Goal: Transaction & Acquisition: Download file/media

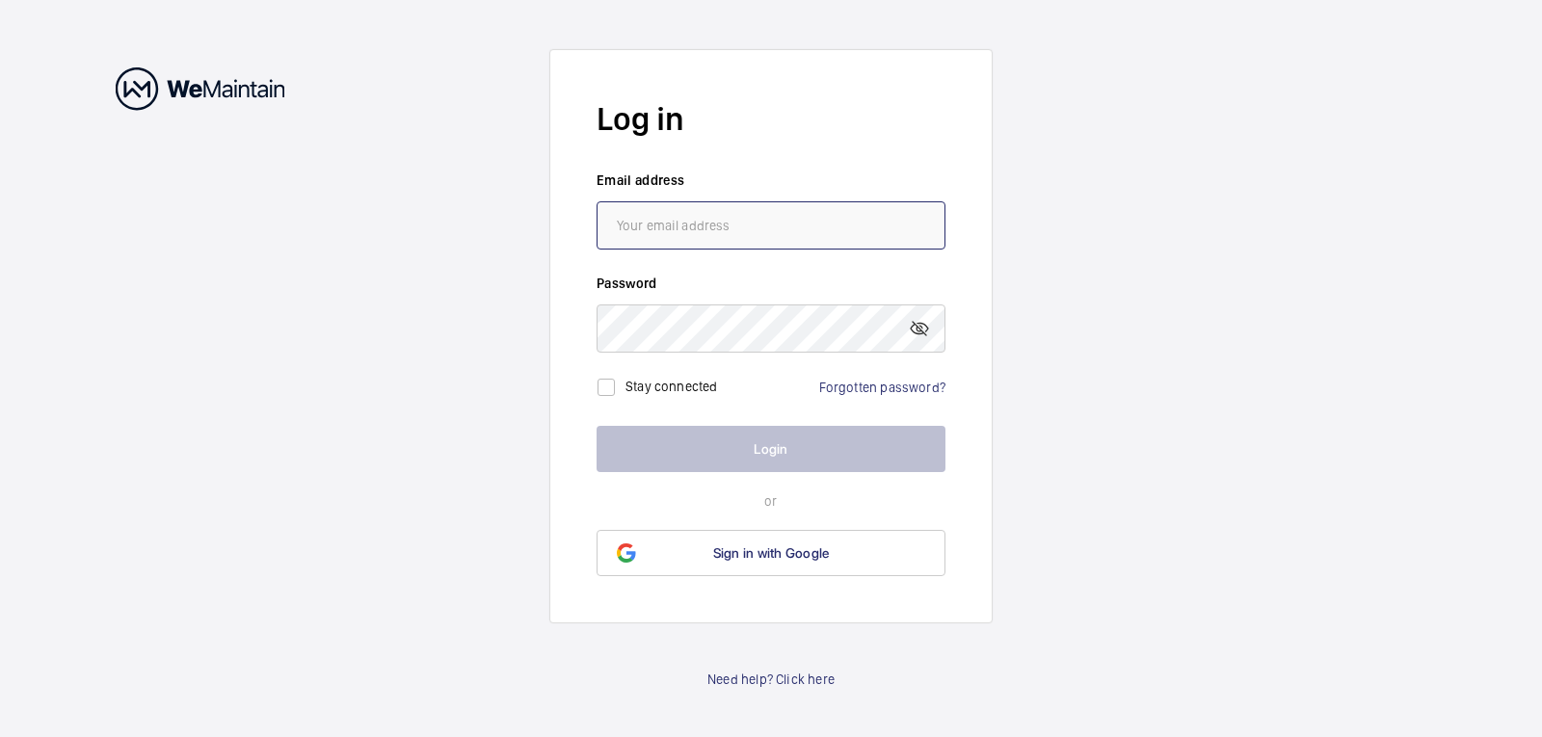
type input "[PERSON_NAME][EMAIL_ADDRESS][DOMAIN_NAME]"
click at [630, 382] on label "Stay connected" at bounding box center [672, 385] width 93 height 15
checkbox input "true"
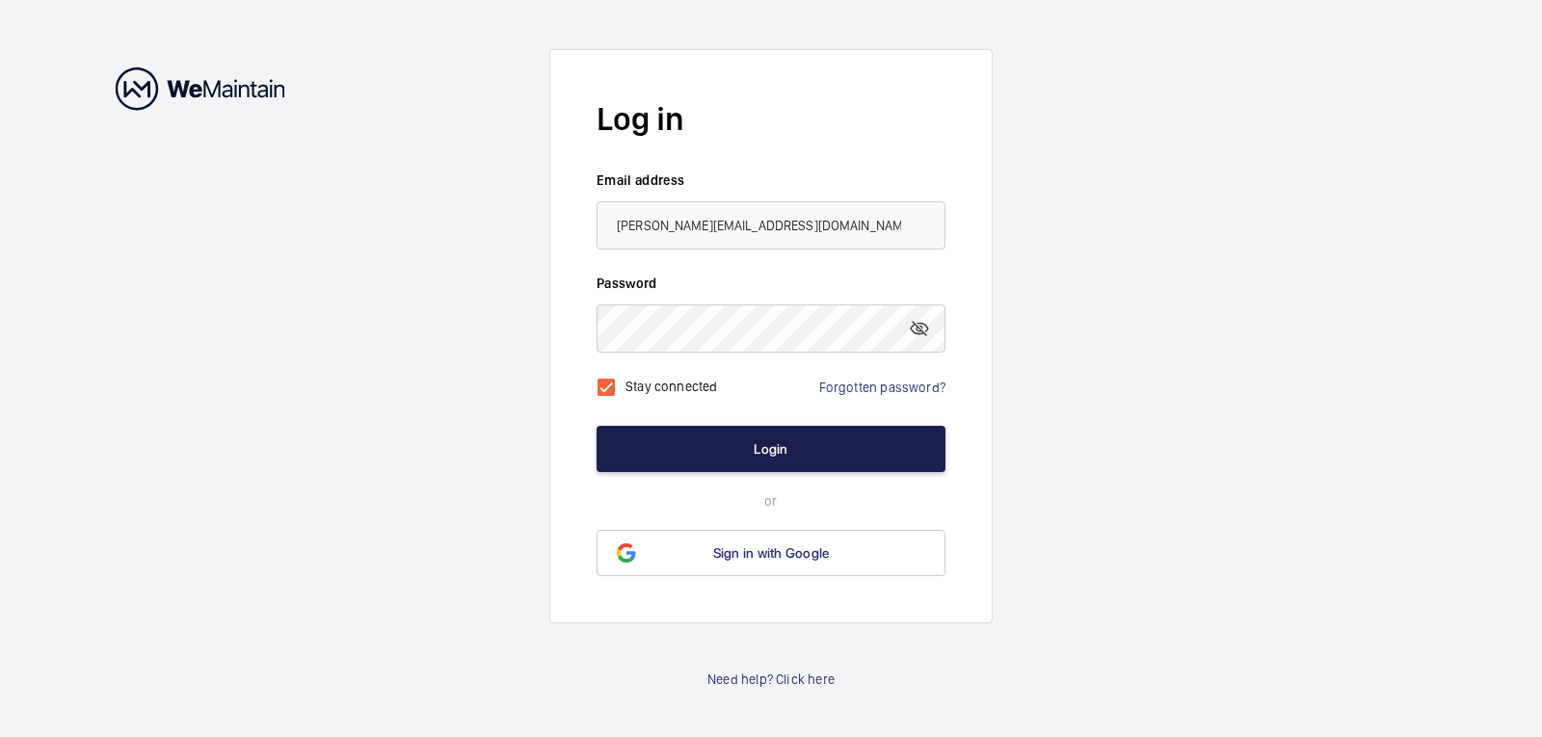
click at [760, 445] on button "Login" at bounding box center [771, 449] width 349 height 46
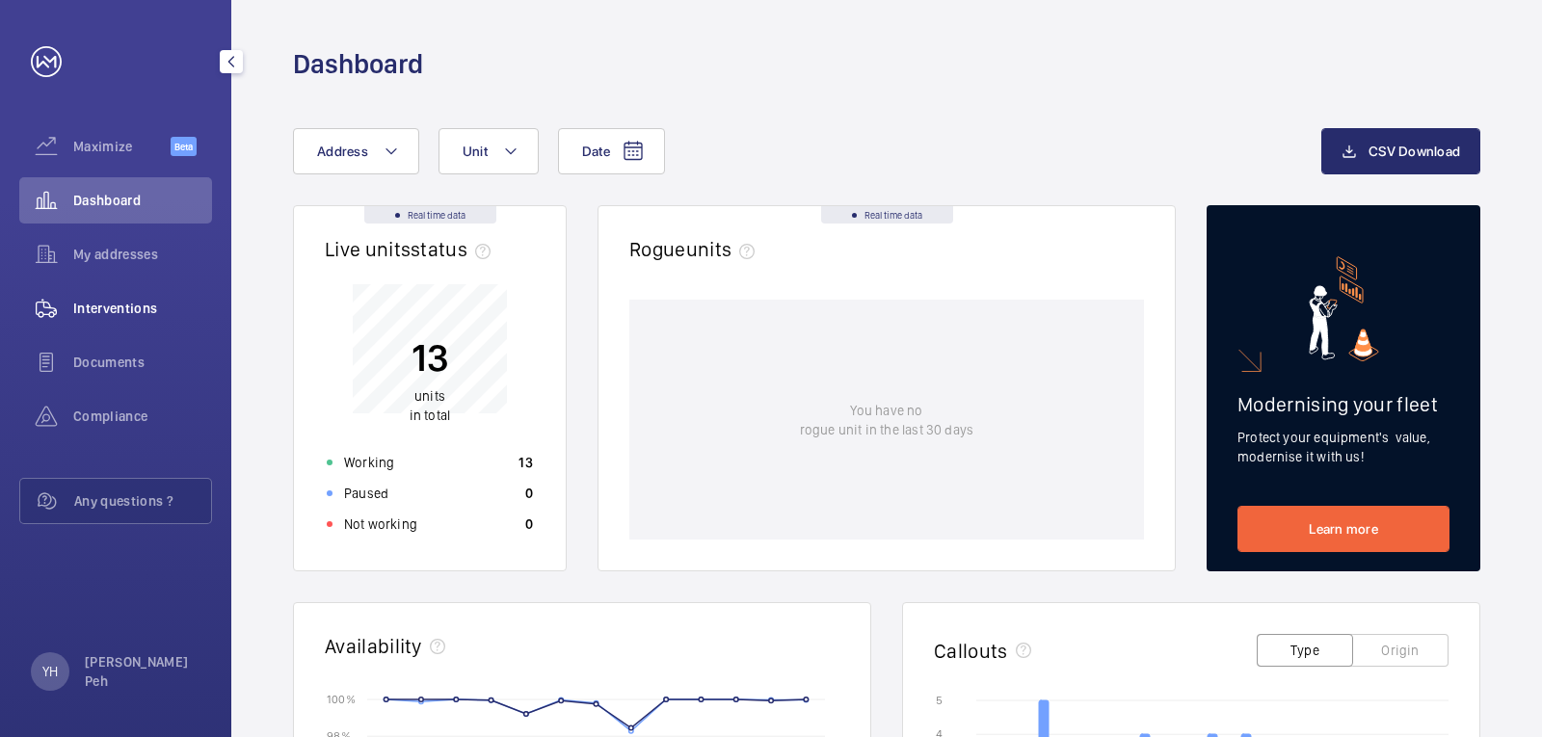
click at [127, 308] on span "Interventions" at bounding box center [142, 308] width 139 height 19
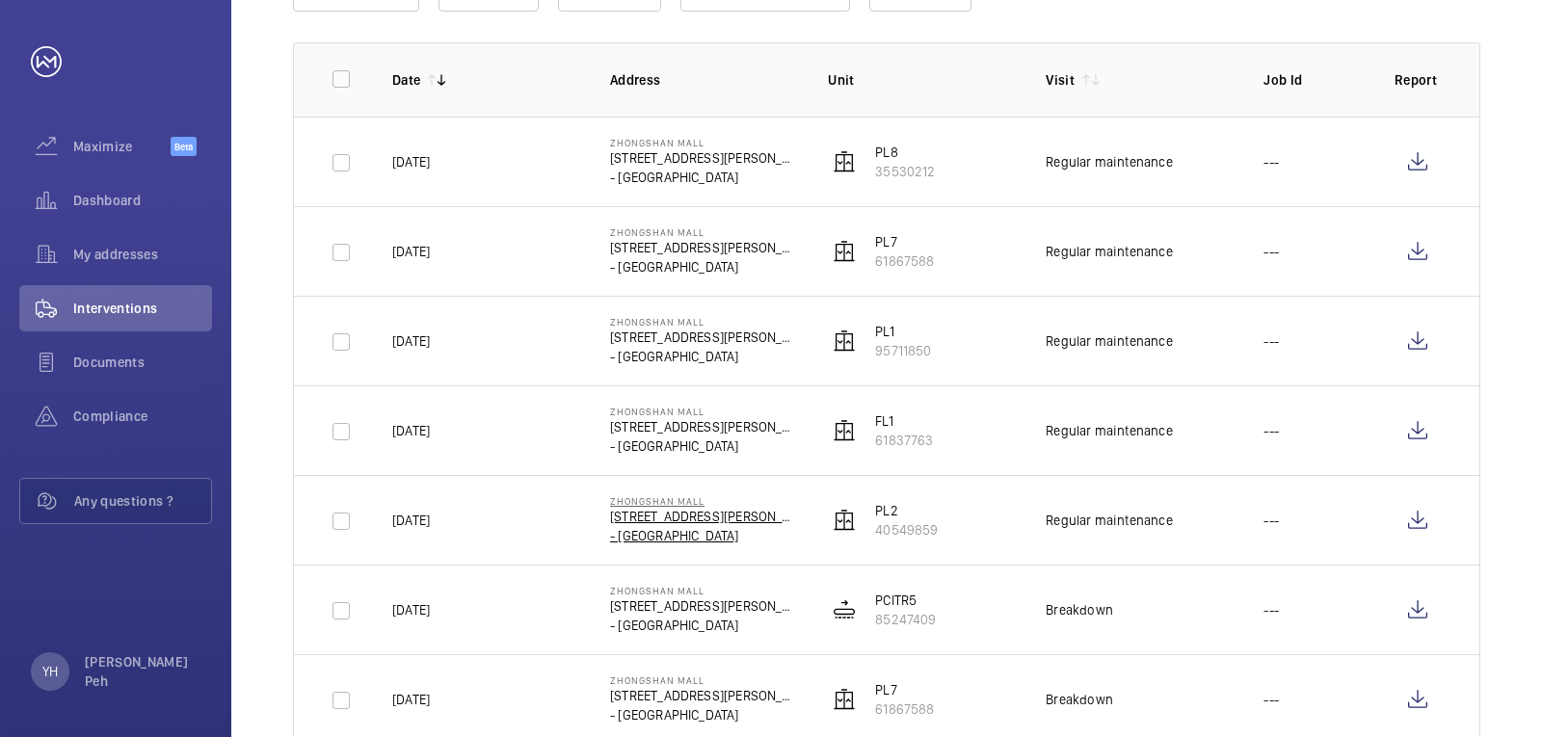
scroll to position [289, 0]
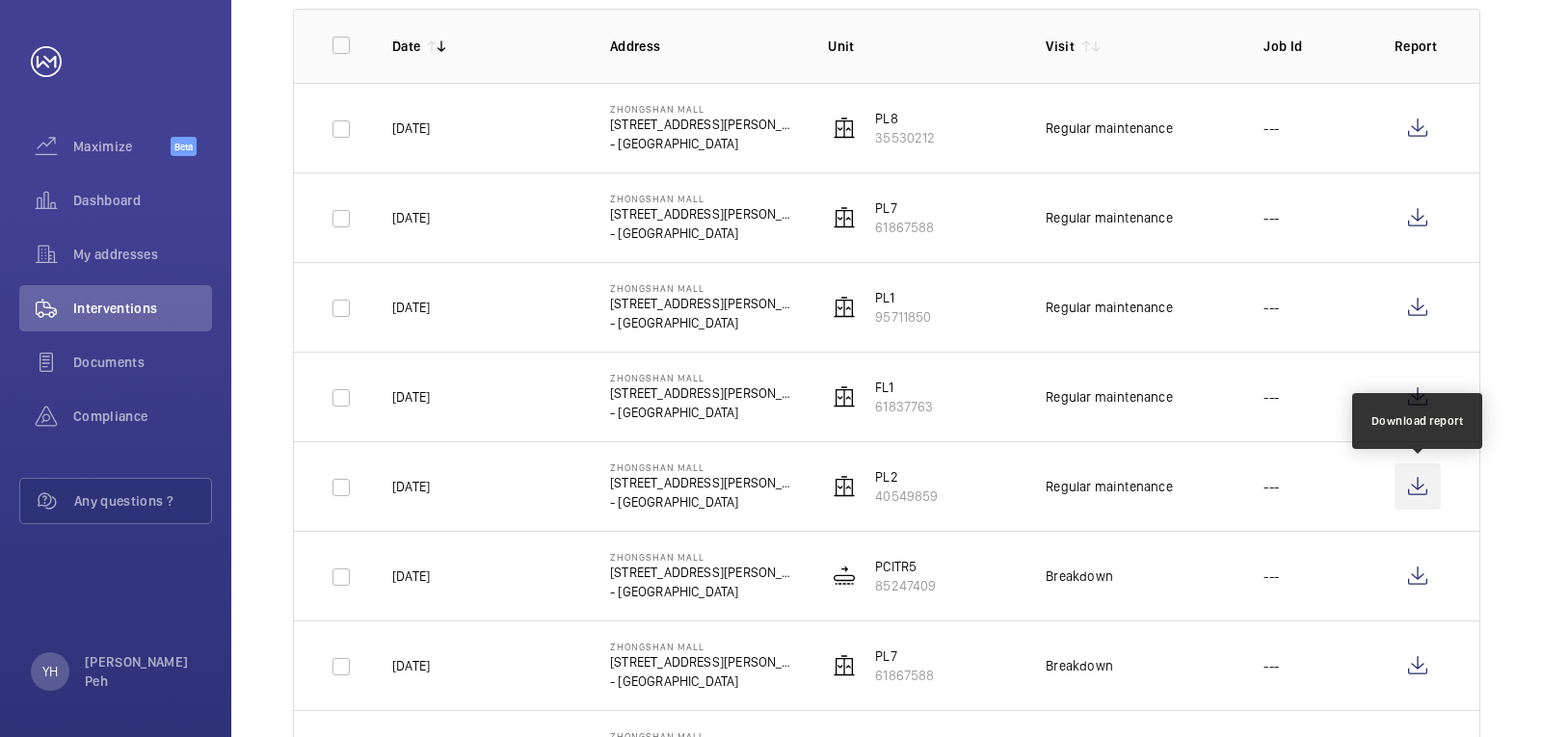
click at [1418, 496] on wm-front-icon-button at bounding box center [1418, 487] width 46 height 46
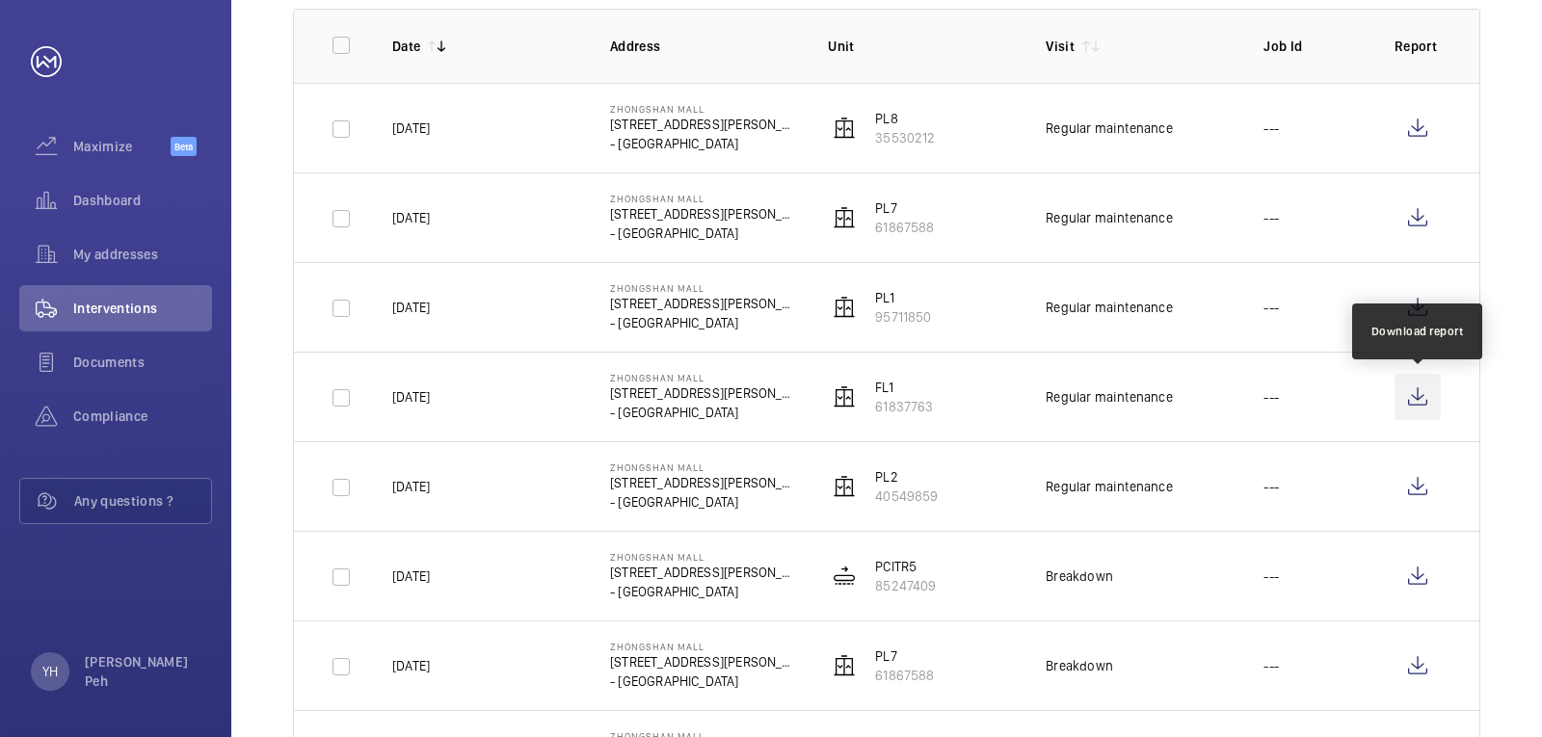
click at [1434, 415] on wm-front-icon-button at bounding box center [1418, 397] width 46 height 46
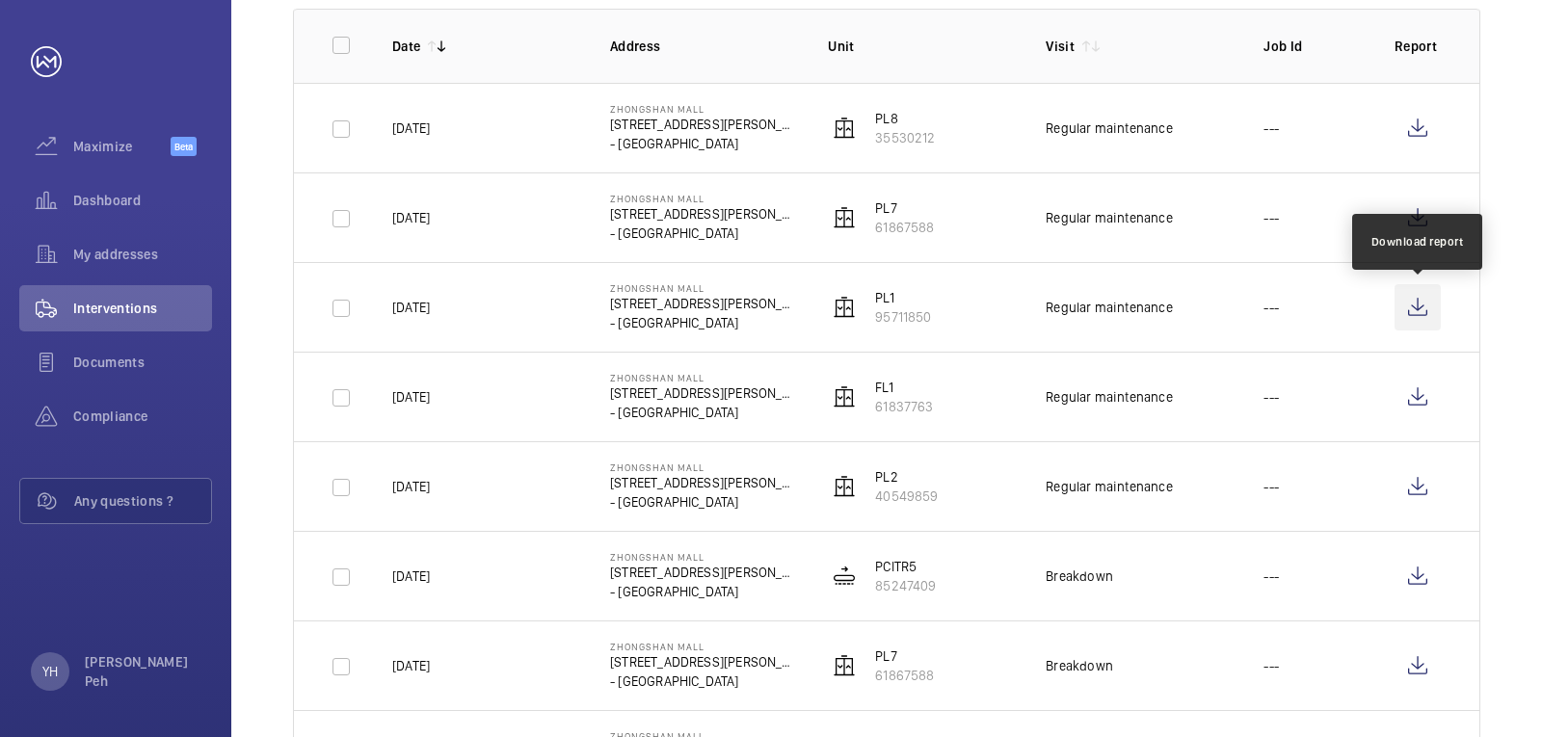
click at [1427, 324] on wm-front-icon-button at bounding box center [1418, 307] width 46 height 46
click at [1434, 227] on wm-front-icon-button at bounding box center [1418, 218] width 46 height 46
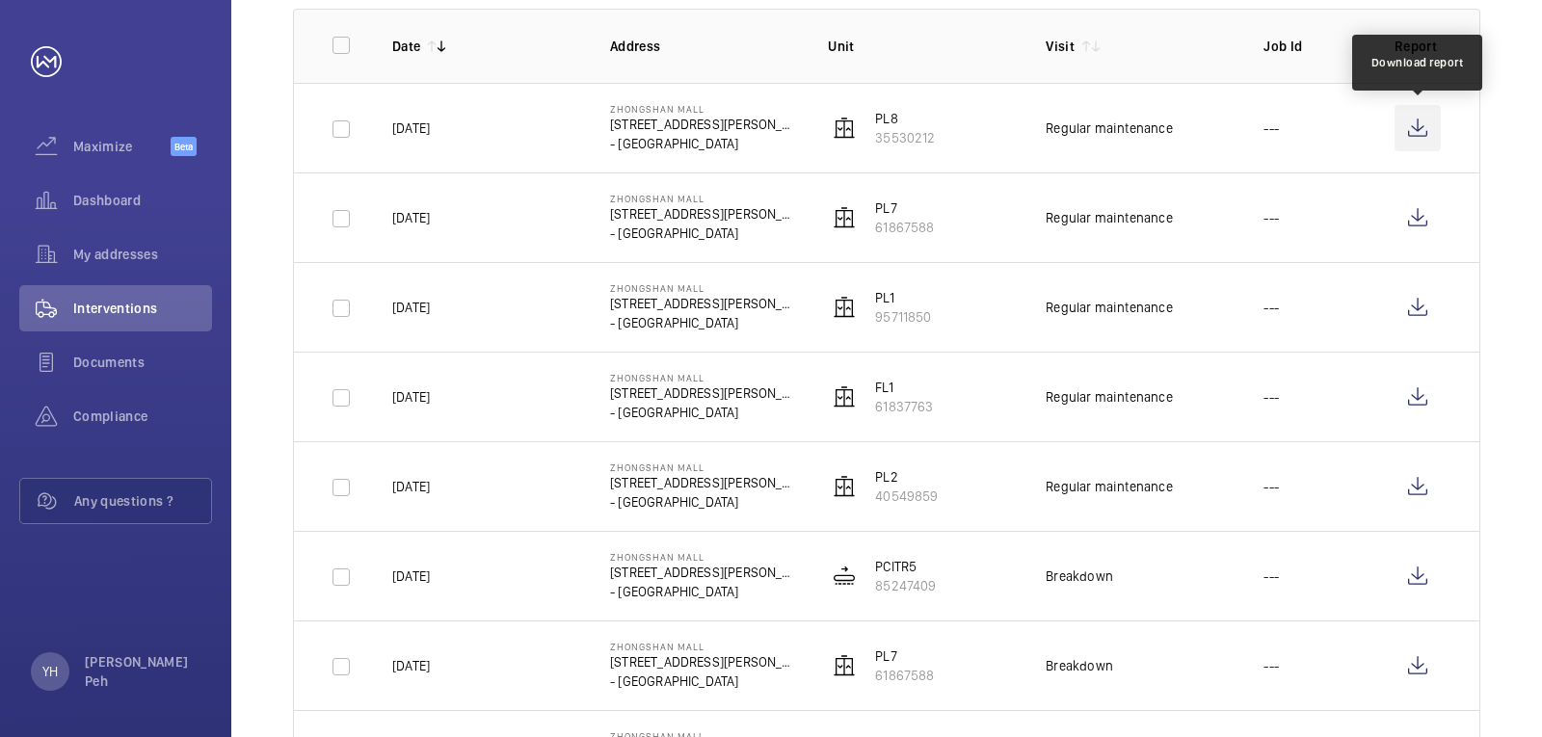
click at [1418, 129] on wm-front-icon-button at bounding box center [1418, 128] width 46 height 46
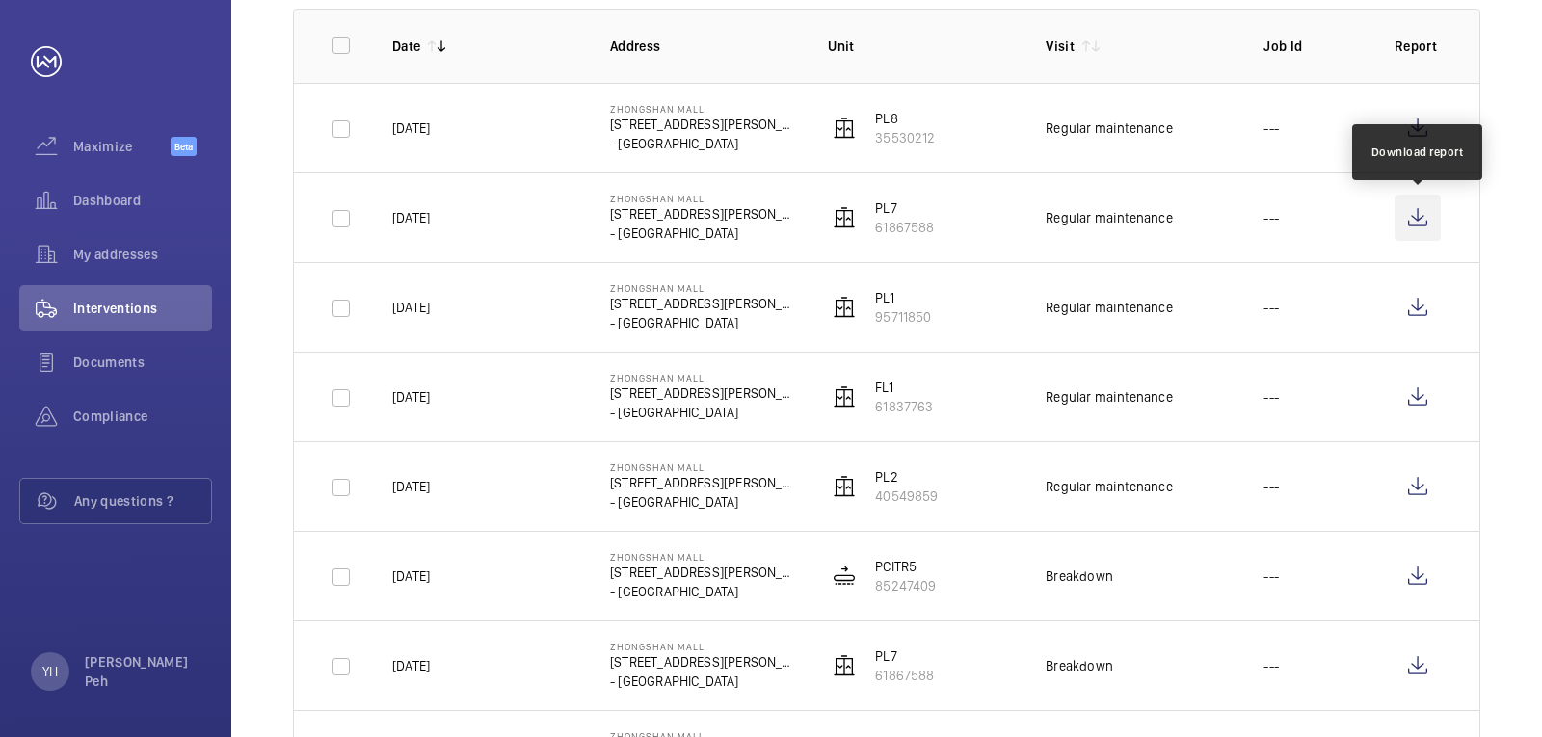
click at [1410, 228] on wm-front-icon-button at bounding box center [1418, 218] width 46 height 46
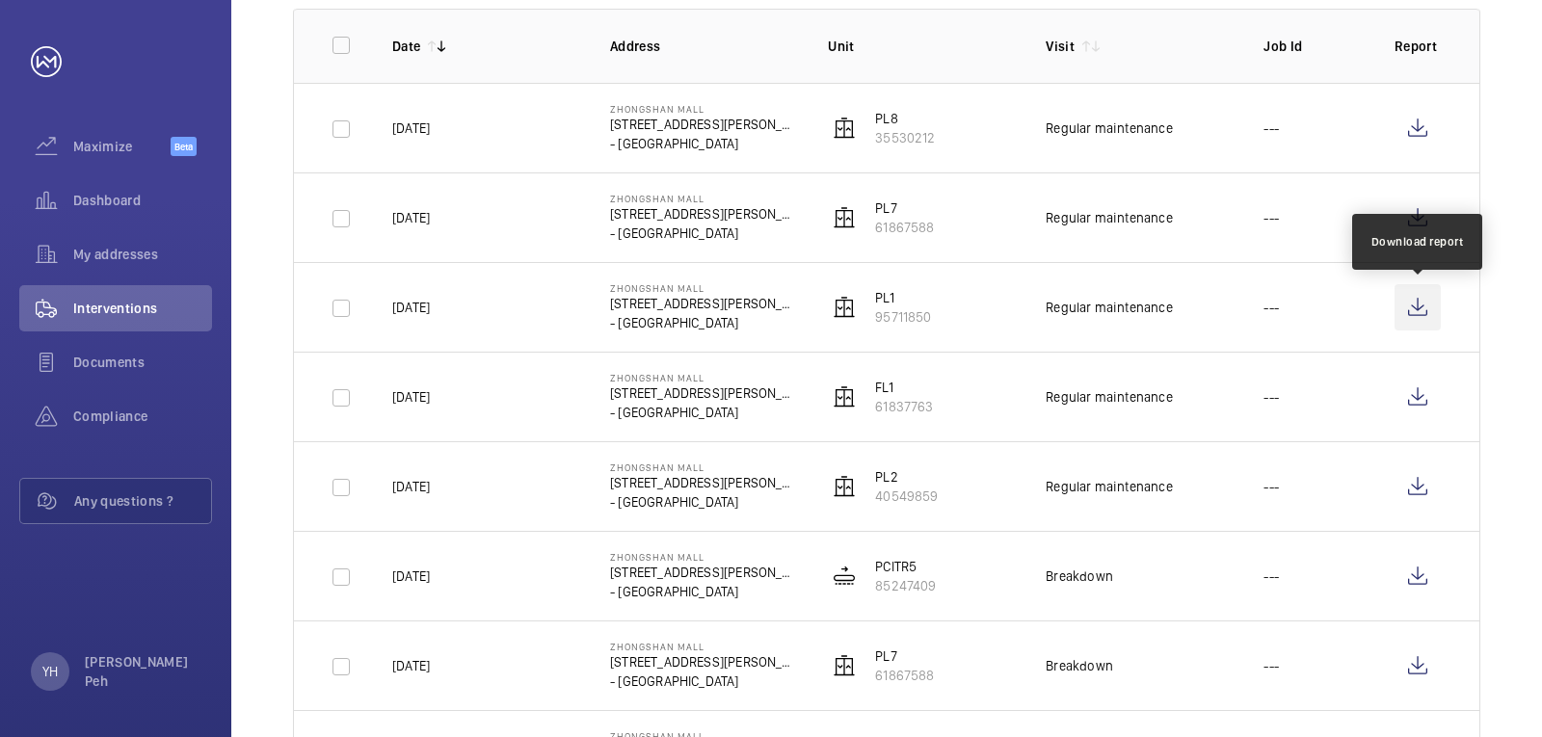
click at [1423, 308] on wm-front-icon-button at bounding box center [1418, 307] width 46 height 46
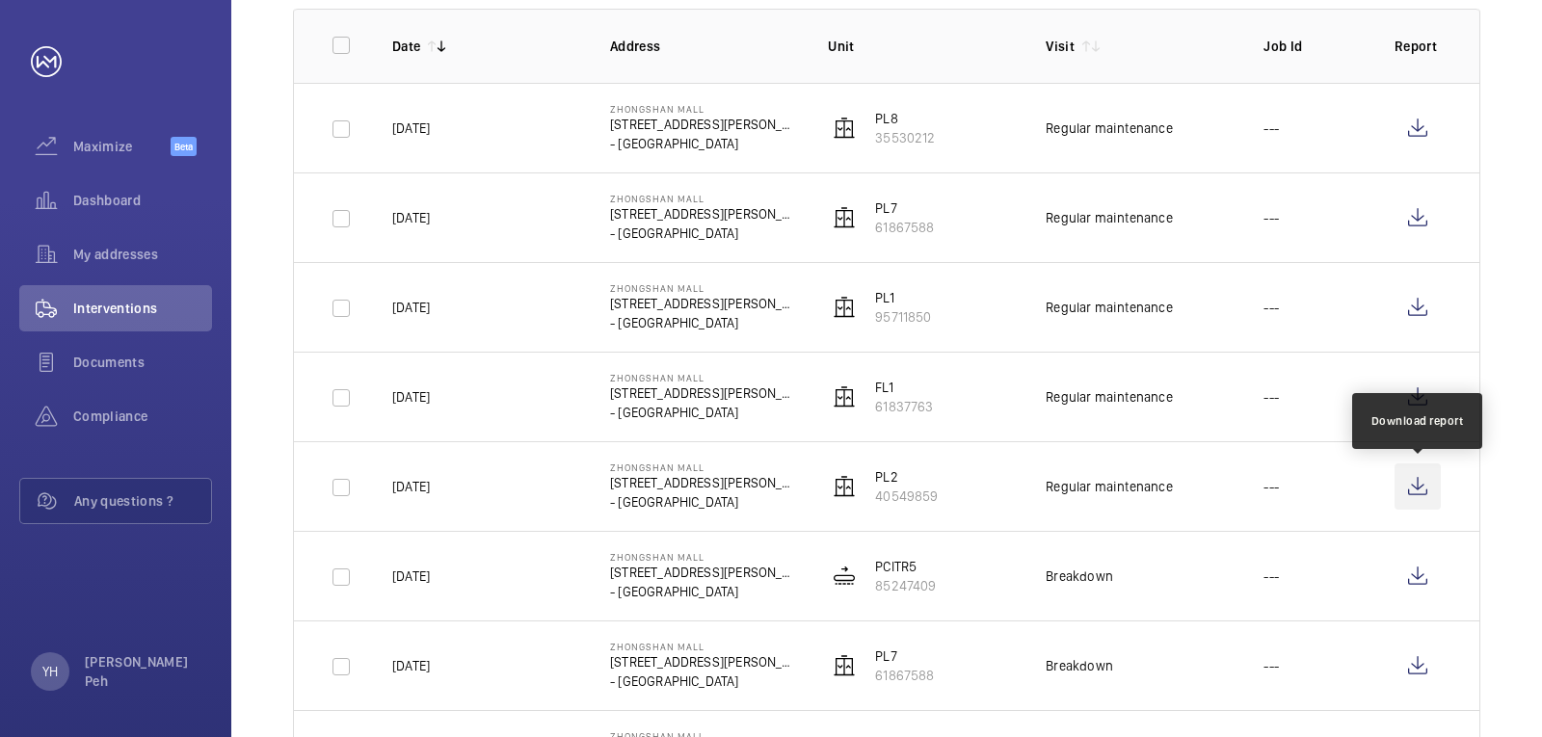
click at [1412, 495] on wm-front-icon-button at bounding box center [1418, 487] width 46 height 46
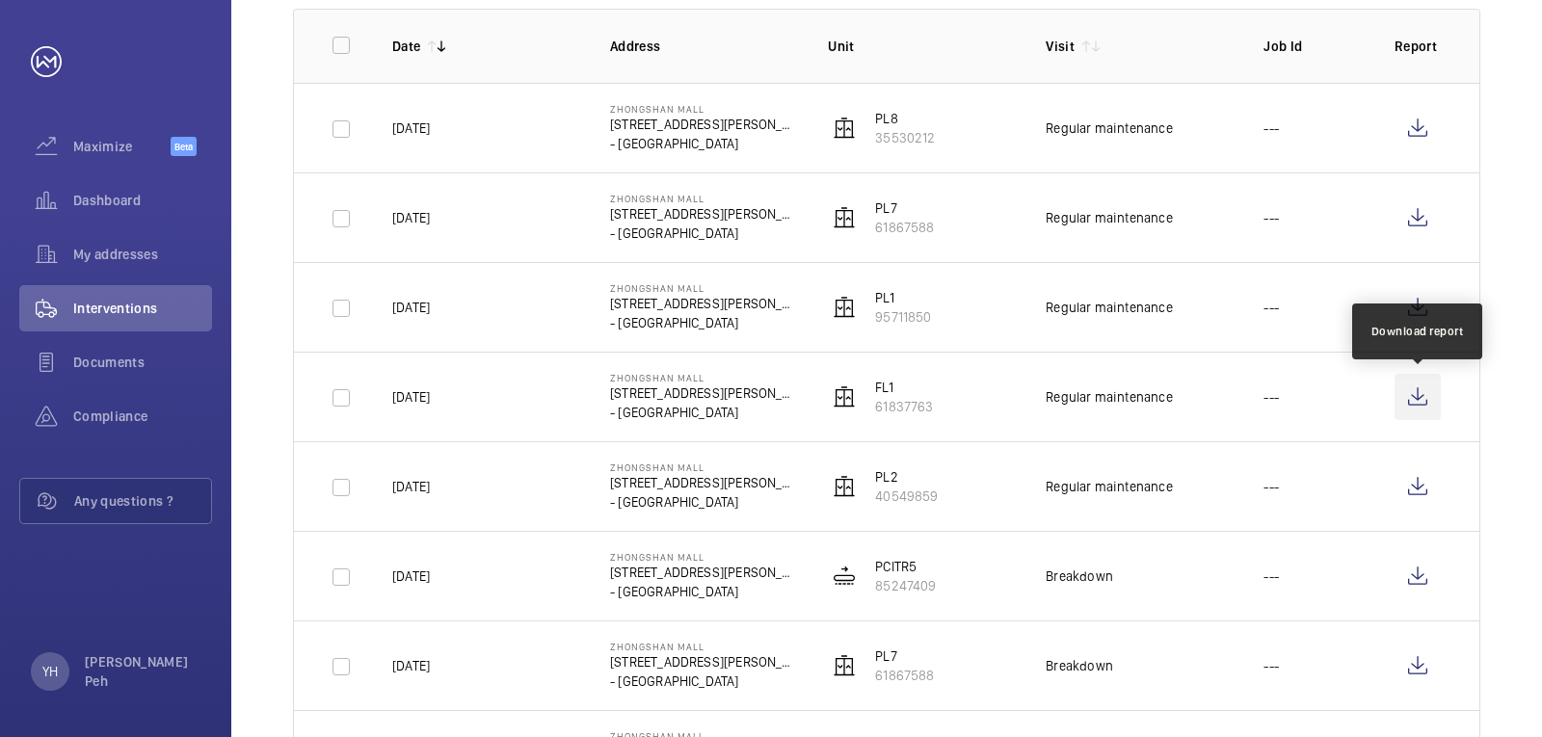
click at [1428, 392] on wm-front-icon-button at bounding box center [1418, 397] width 46 height 46
